Goal: Find specific page/section: Find specific page/section

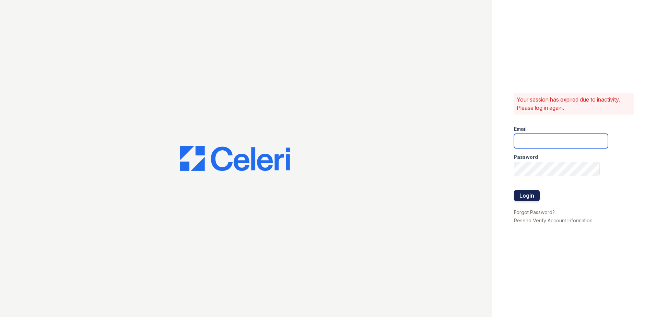
type input "[EMAIL_ADDRESS][DOMAIN_NAME]"
click at [522, 192] on button "Login" at bounding box center [527, 195] width 26 height 11
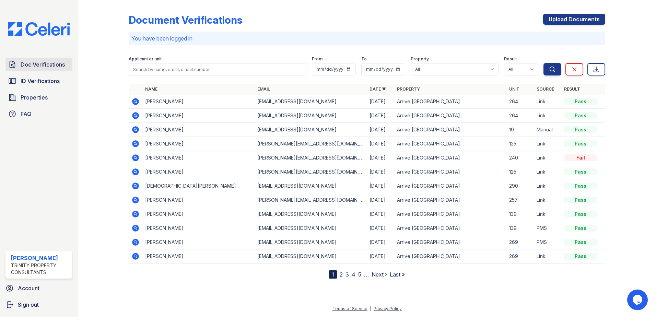
click at [29, 68] on span "Doc Verifications" at bounding box center [43, 64] width 44 height 8
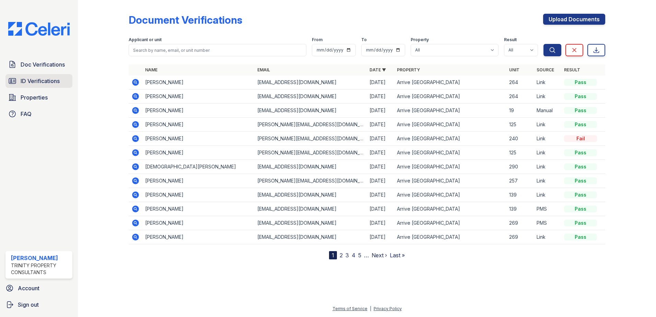
click at [29, 83] on span "ID Verifications" at bounding box center [40, 81] width 39 height 8
